Goal: Complete application form

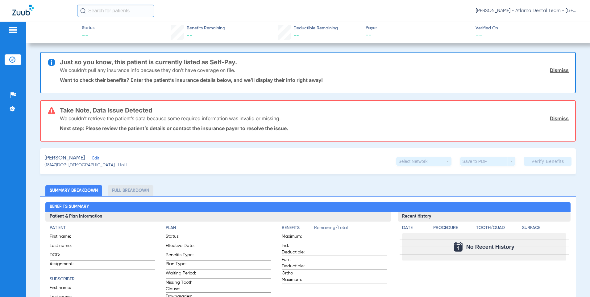
click at [98, 158] on span "Edit" at bounding box center [95, 159] width 6 height 6
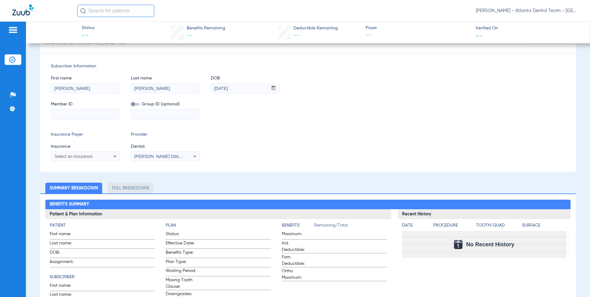
scroll to position [123, 0]
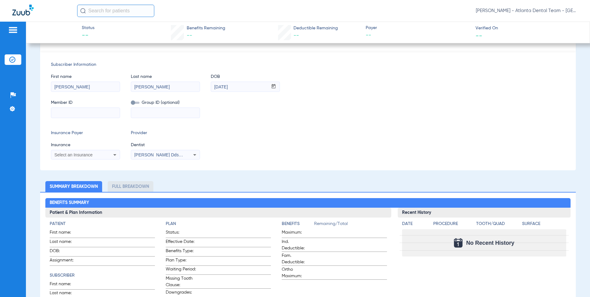
click at [84, 117] on input at bounding box center [85, 113] width 69 height 10
paste input "H64081807"
type input "H64081807"
click at [105, 156] on div "Select an Insurance" at bounding box center [85, 154] width 69 height 7
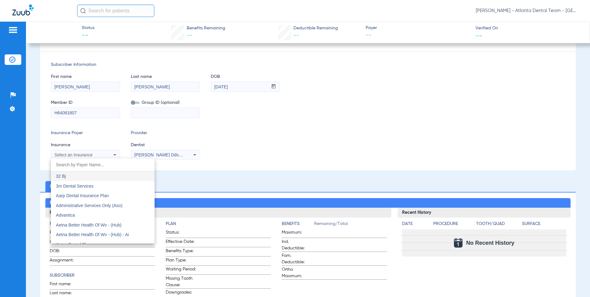
click at [94, 163] on input "dropdown search" at bounding box center [103, 164] width 104 height 13
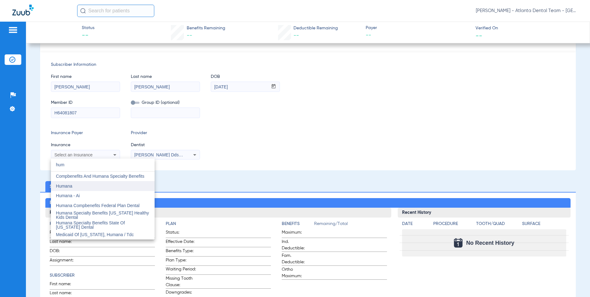
type input "hum"
click at [66, 187] on span "Humana" at bounding box center [64, 185] width 16 height 5
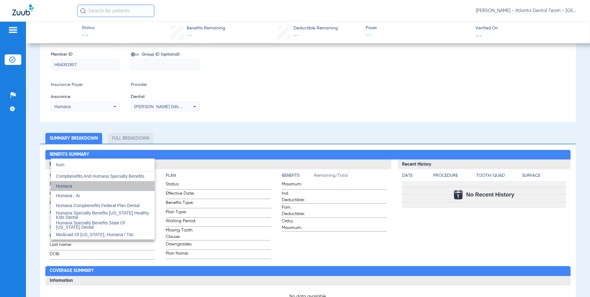
scroll to position [75, 0]
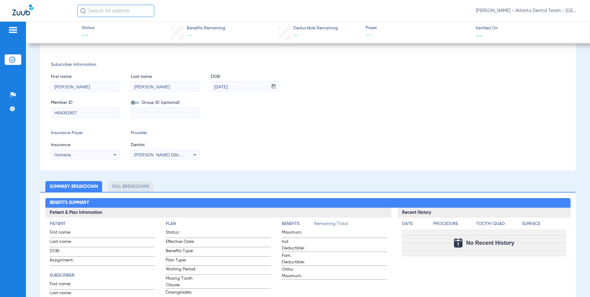
click at [185, 157] on div "[PERSON_NAME] Dds 1003492281" at bounding box center [165, 154] width 69 height 7
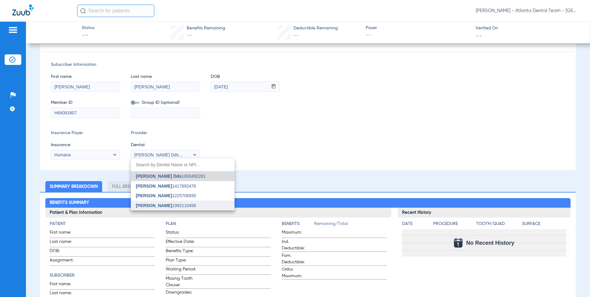
click at [152, 206] on span "[PERSON_NAME]" at bounding box center [154, 205] width 36 height 5
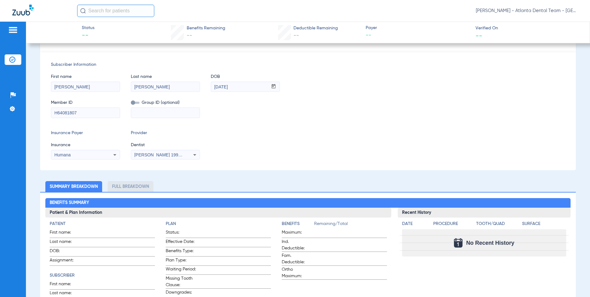
click at [202, 139] on div "Insurance Payer Insurance Humana Provider Dentist [PERSON_NAME] 1992110456" at bounding box center [308, 145] width 515 height 30
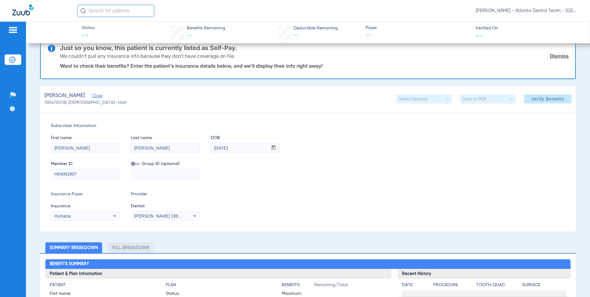
scroll to position [14, 0]
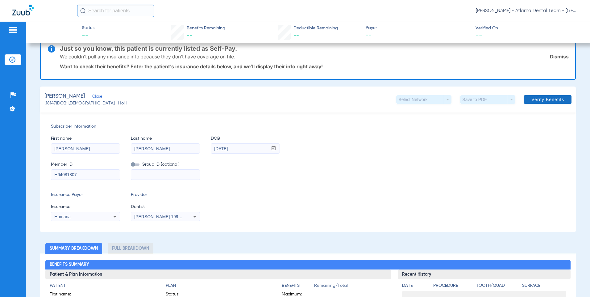
click at [536, 101] on span "Verify Benefits" at bounding box center [548, 99] width 33 height 5
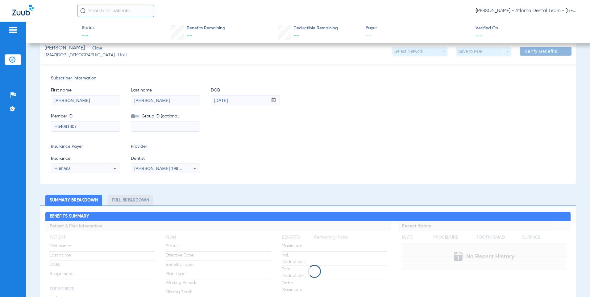
scroll to position [0, 0]
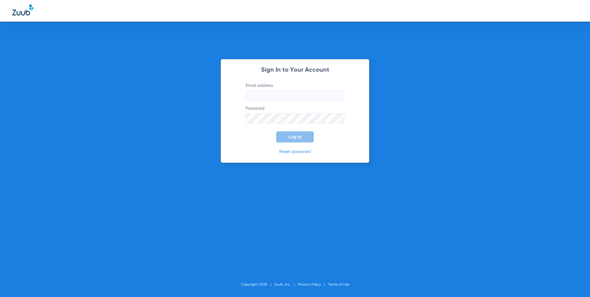
type input "[EMAIL_ADDRESS][DOMAIN_NAME]"
